Goal: Task Accomplishment & Management: Manage account settings

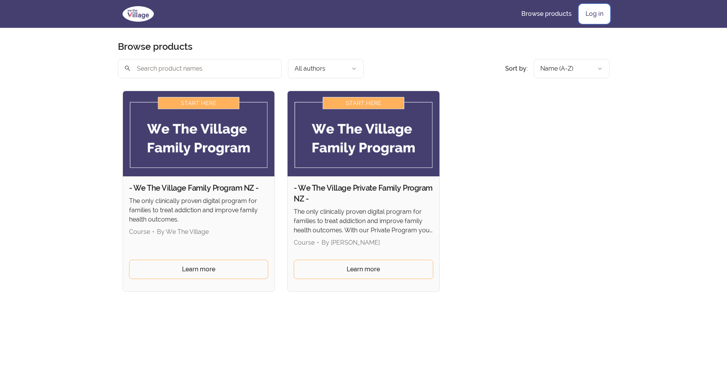
click at [596, 14] on link "Log in" at bounding box center [594, 14] width 30 height 19
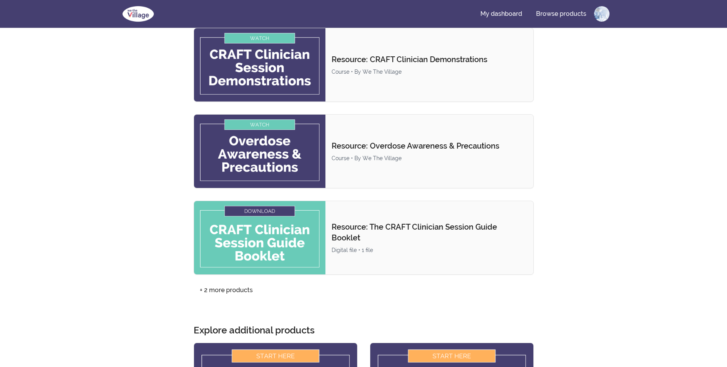
scroll to position [155, 0]
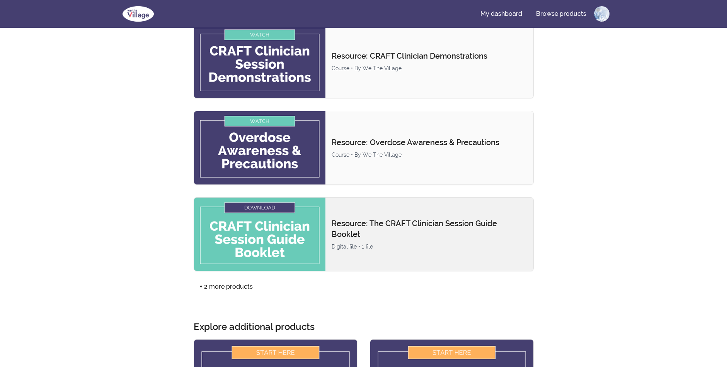
click at [256, 205] on img at bounding box center [259, 234] width 131 height 73
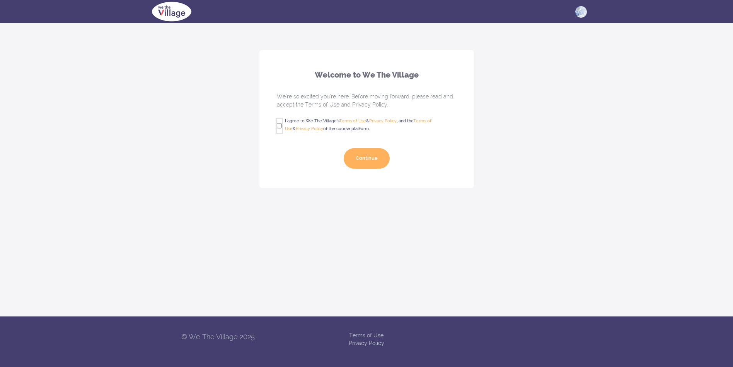
click at [279, 125] on input "I agree to We The Village's Terms of Use & Privacy Policy , and the Terms of Us…" at bounding box center [279, 126] width 5 height 14
checkbox input "true"
click at [361, 157] on button "Continue" at bounding box center [367, 158] width 46 height 20
